Goal: Entertainment & Leisure: Consume media (video, audio)

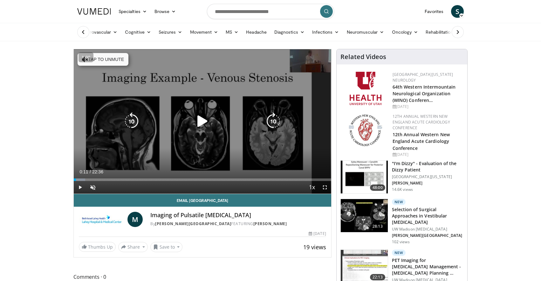
click at [202, 125] on icon "Video Player" at bounding box center [202, 121] width 18 height 18
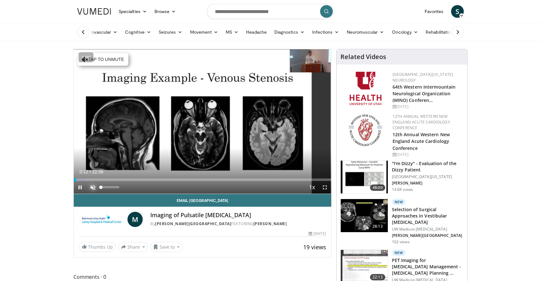
click at [92, 187] on span "Video Player" at bounding box center [92, 187] width 13 height 13
click at [324, 187] on span "Video Player" at bounding box center [324, 187] width 13 height 13
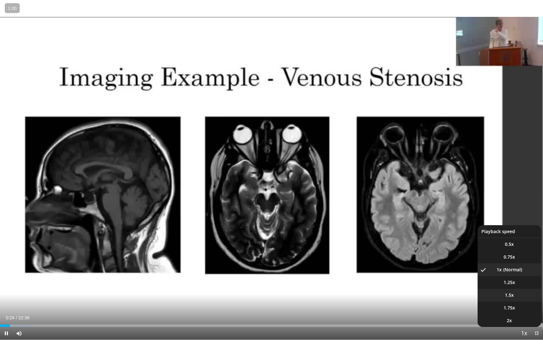
click at [514, 281] on li "1.5x" at bounding box center [510, 294] width 64 height 13
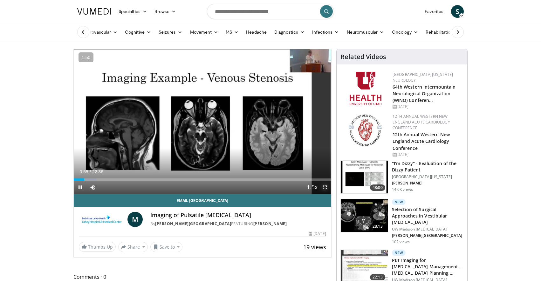
click at [325, 187] on span "Video Player" at bounding box center [324, 187] width 13 height 13
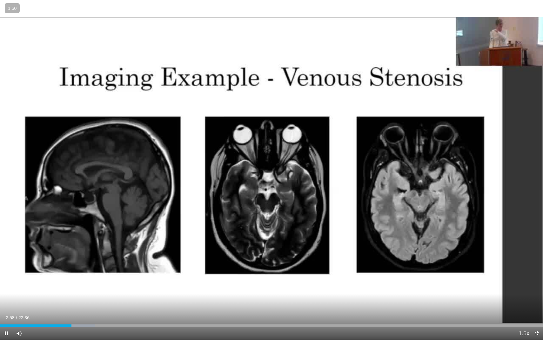
click at [58, 281] on div "Current Time 2:58 / Duration 22:36 Pause Skip Backward Skip Forward Mute 0% Loa…" at bounding box center [271, 333] width 543 height 13
click at [54, 281] on div "Loaded : 18.27% 03:00 02:15" at bounding box center [271, 324] width 543 height 6
click at [44, 281] on div "Progress Bar" at bounding box center [44, 325] width 1 height 3
click at [34, 281] on div "Progress Bar" at bounding box center [34, 325] width 1 height 3
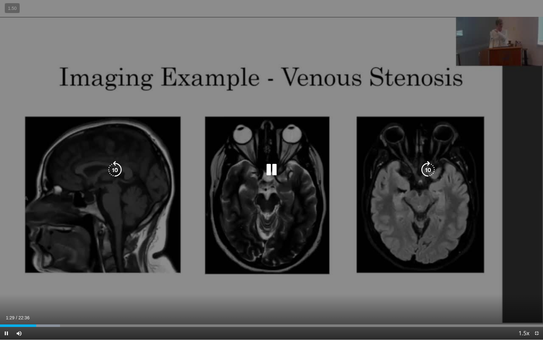
click at [48, 258] on div "10 seconds Tap to unmute" at bounding box center [271, 169] width 543 height 339
click at [279, 174] on icon "Video Player" at bounding box center [272, 170] width 18 height 18
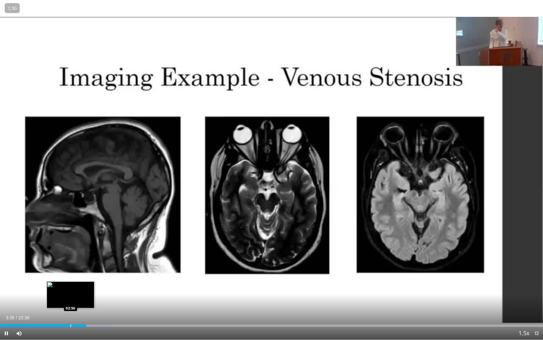
click at [71, 281] on div "Progress Bar" at bounding box center [71, 325] width 1 height 3
click at [64, 281] on div "Loaded : 17.54% 02:56 02:41" at bounding box center [271, 325] width 543 height 3
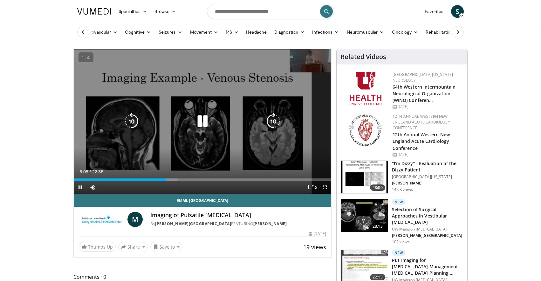
click at [202, 118] on icon "Video Player" at bounding box center [202, 121] width 18 height 18
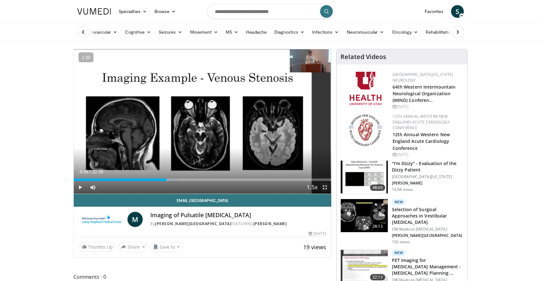
click at [325, 189] on span "Video Player" at bounding box center [324, 187] width 13 height 13
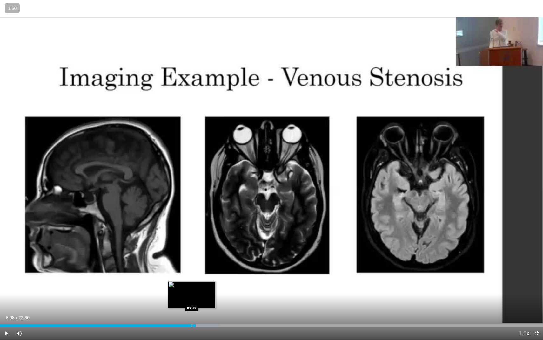
click at [192, 281] on div "Progress Bar" at bounding box center [192, 325] width 1 height 3
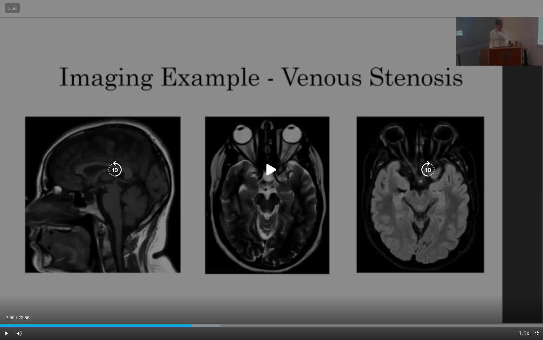
click at [186, 281] on div "10 seconds Tap to unmute" at bounding box center [271, 169] width 543 height 339
click at [269, 165] on icon "Video Player" at bounding box center [272, 170] width 18 height 18
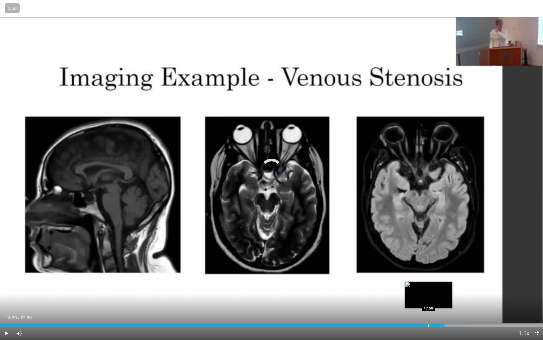
click at [428, 281] on div "Loaded : 86.23% 18:30 17:50" at bounding box center [271, 324] width 543 height 6
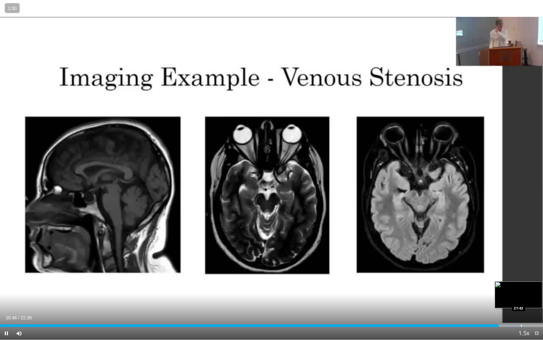
click at [521, 281] on div "Loaded : 96.51% 20:46 21:42" at bounding box center [271, 324] width 543 height 6
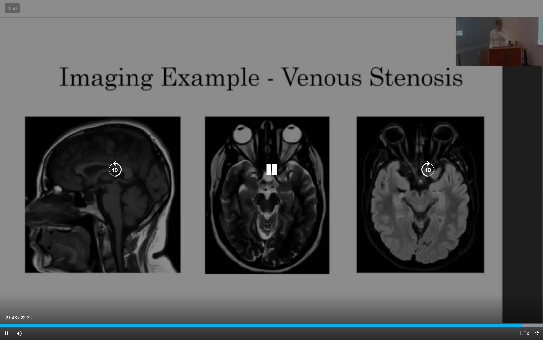
click at [441, 271] on div "20 seconds Tap to unmute" at bounding box center [271, 169] width 543 height 339
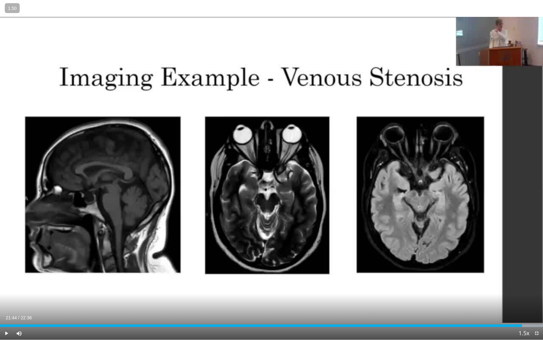
click at [91, 281] on div "Current Time 21:44 / Duration 22:36" at bounding box center [271, 317] width 543 height 6
click at [53, 281] on div "Current Time 21:44 / Duration 22:36 Play Skip Backward Skip Forward Mute 35% Lo…" at bounding box center [271, 333] width 543 height 13
click at [37, 281] on div "Progress Bar" at bounding box center [37, 325] width 1 height 3
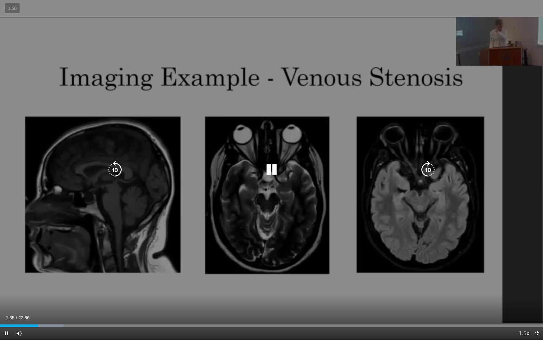
click at [60, 281] on div "20 seconds Tap to unmute" at bounding box center [271, 169] width 543 height 339
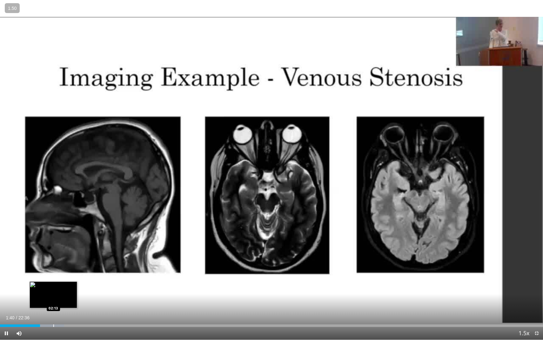
click at [53, 281] on div "Loaded : 11.79% 01:40 02:13" at bounding box center [271, 324] width 543 height 6
click at [72, 281] on div "Progress Bar" at bounding box center [72, 325] width 1 height 3
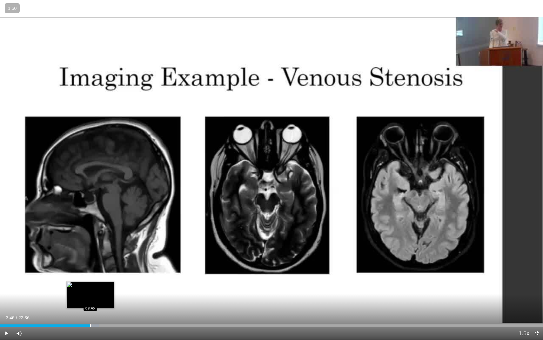
click at [91, 281] on div "Loaded : 18.27% 03:00 03:45" at bounding box center [271, 324] width 543 height 6
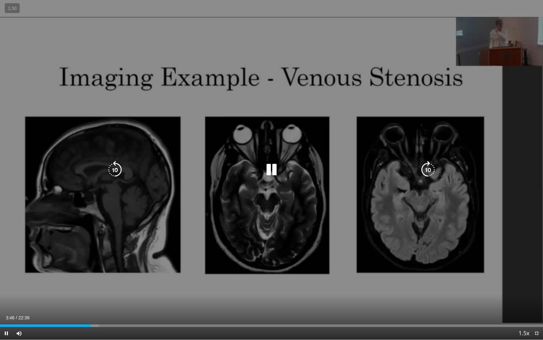
click at [108, 281] on div "Current Time 3:46 / Duration 22:36" at bounding box center [271, 317] width 543 height 6
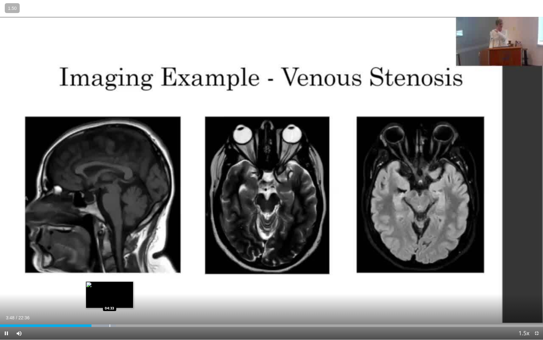
click at [110, 281] on div "Progress Bar" at bounding box center [110, 325] width 1 height 3
click at [104, 281] on div "Loaded : 25.06% 04:39 04:20" at bounding box center [271, 324] width 543 height 6
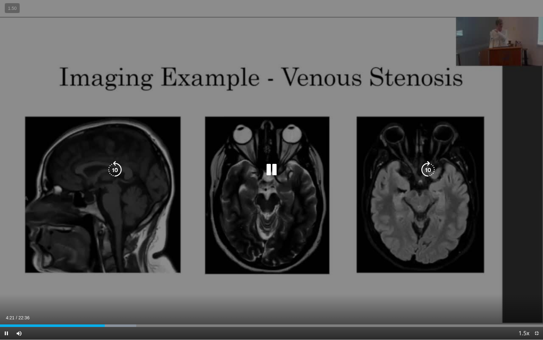
click at [143, 277] on div "20 seconds Tap to unmute" at bounding box center [271, 169] width 543 height 339
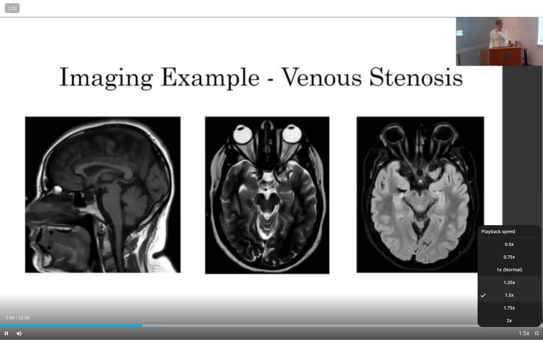
click at [513, 281] on span "1.25x" at bounding box center [509, 282] width 11 height 6
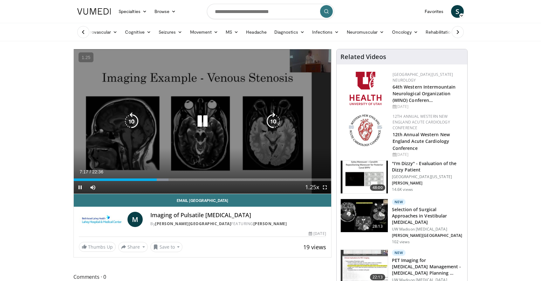
click at [204, 127] on icon "Video Player" at bounding box center [202, 121] width 18 height 18
click at [195, 118] on icon "Video Player" at bounding box center [202, 121] width 18 height 18
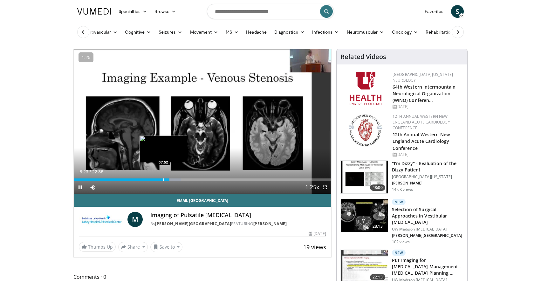
click at [163, 179] on div "Progress Bar" at bounding box center [163, 180] width 1 height 3
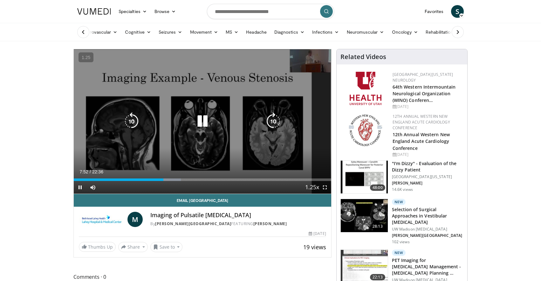
click at [118, 143] on div "30 seconds Tap to unmute" at bounding box center [202, 121] width 257 height 145
